Goal: Task Accomplishment & Management: Complete application form

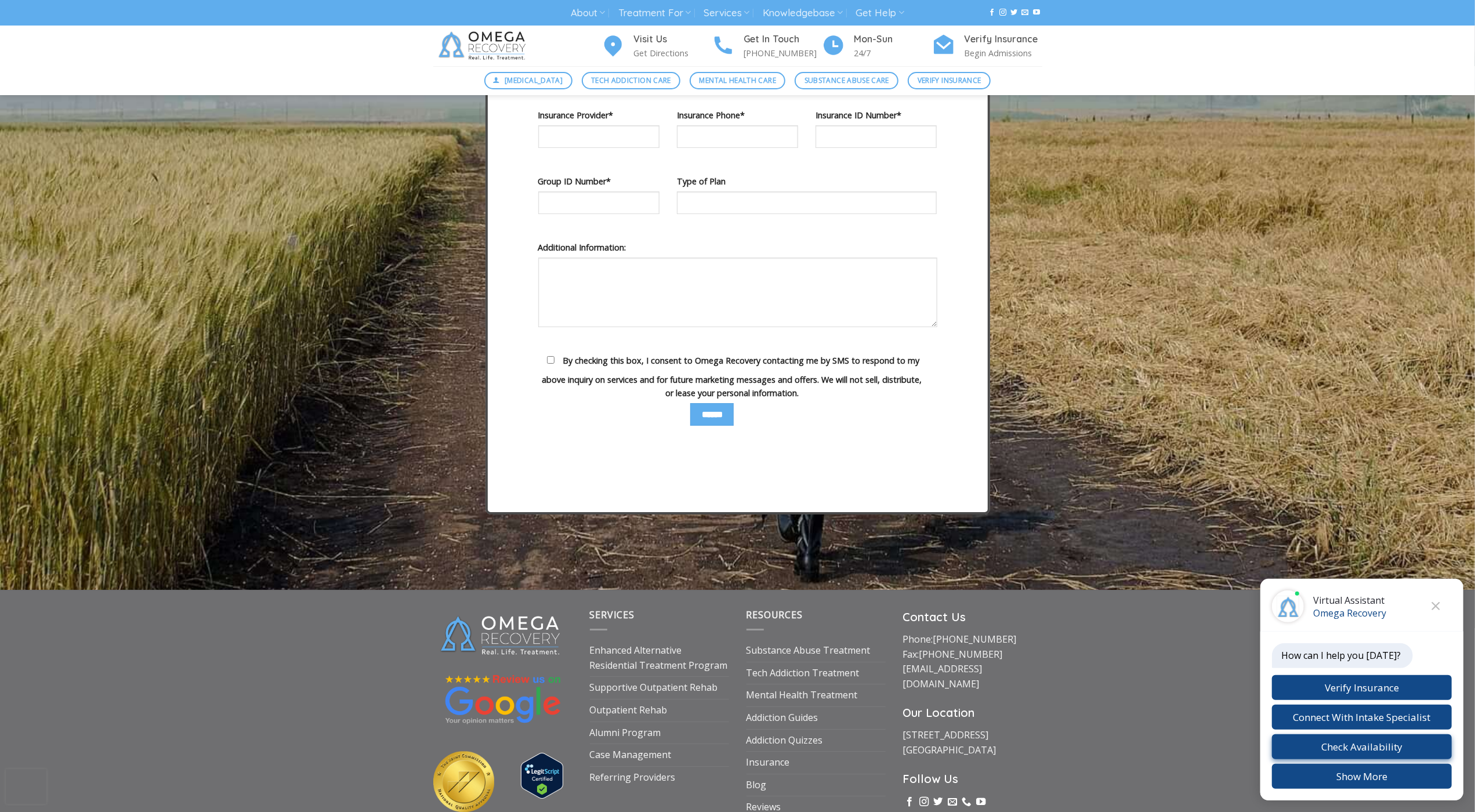
scroll to position [4089, 0]
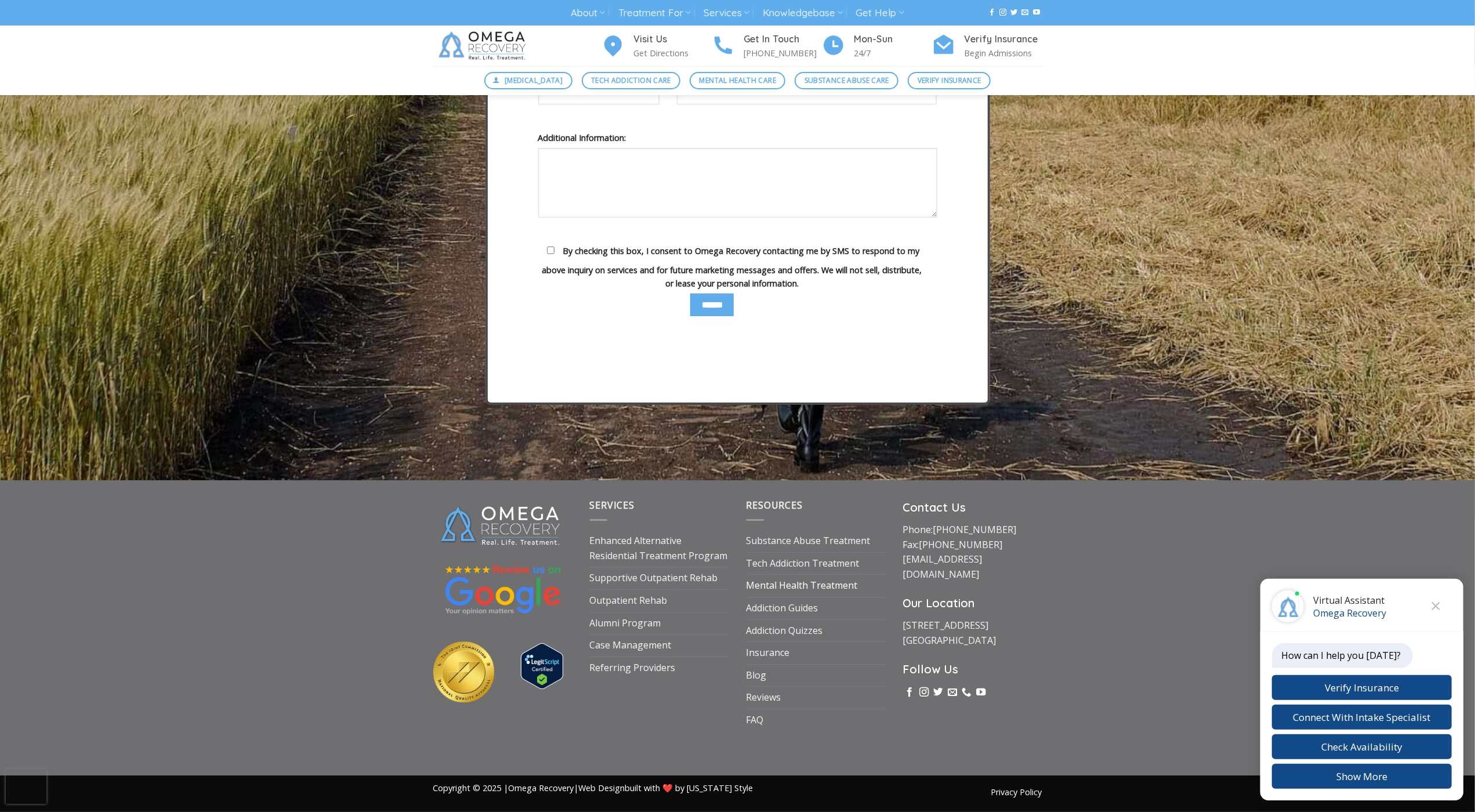
click at [854, 597] on link "Mental Health Treatment" at bounding box center [802, 586] width 111 height 22
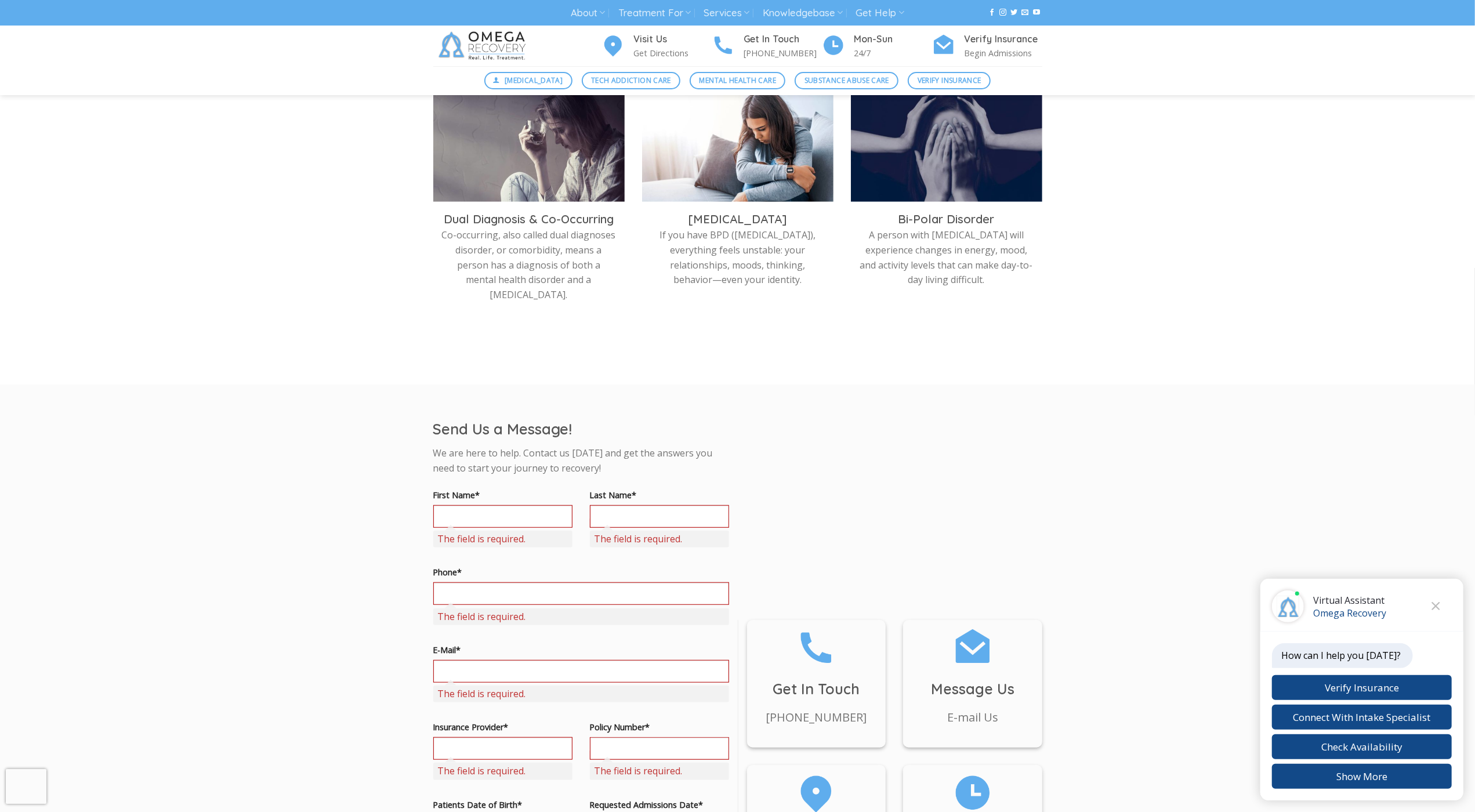
scroll to position [569, 0]
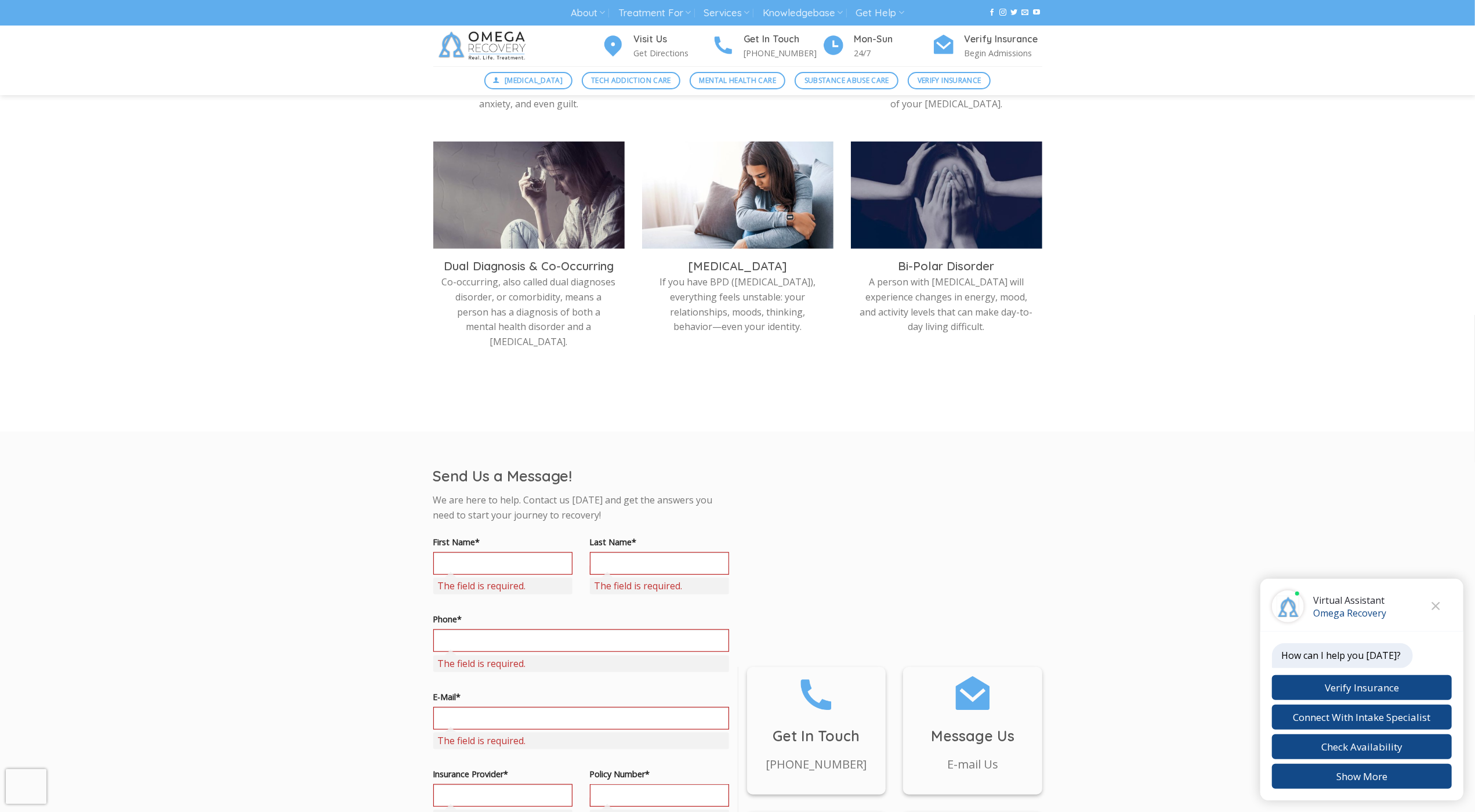
click at [0, 80] on html "Skip to content About About Omega Recovery Meet [PERSON_NAME] Meet Our Staff In…" at bounding box center [737, 485] width 1475 height 2110
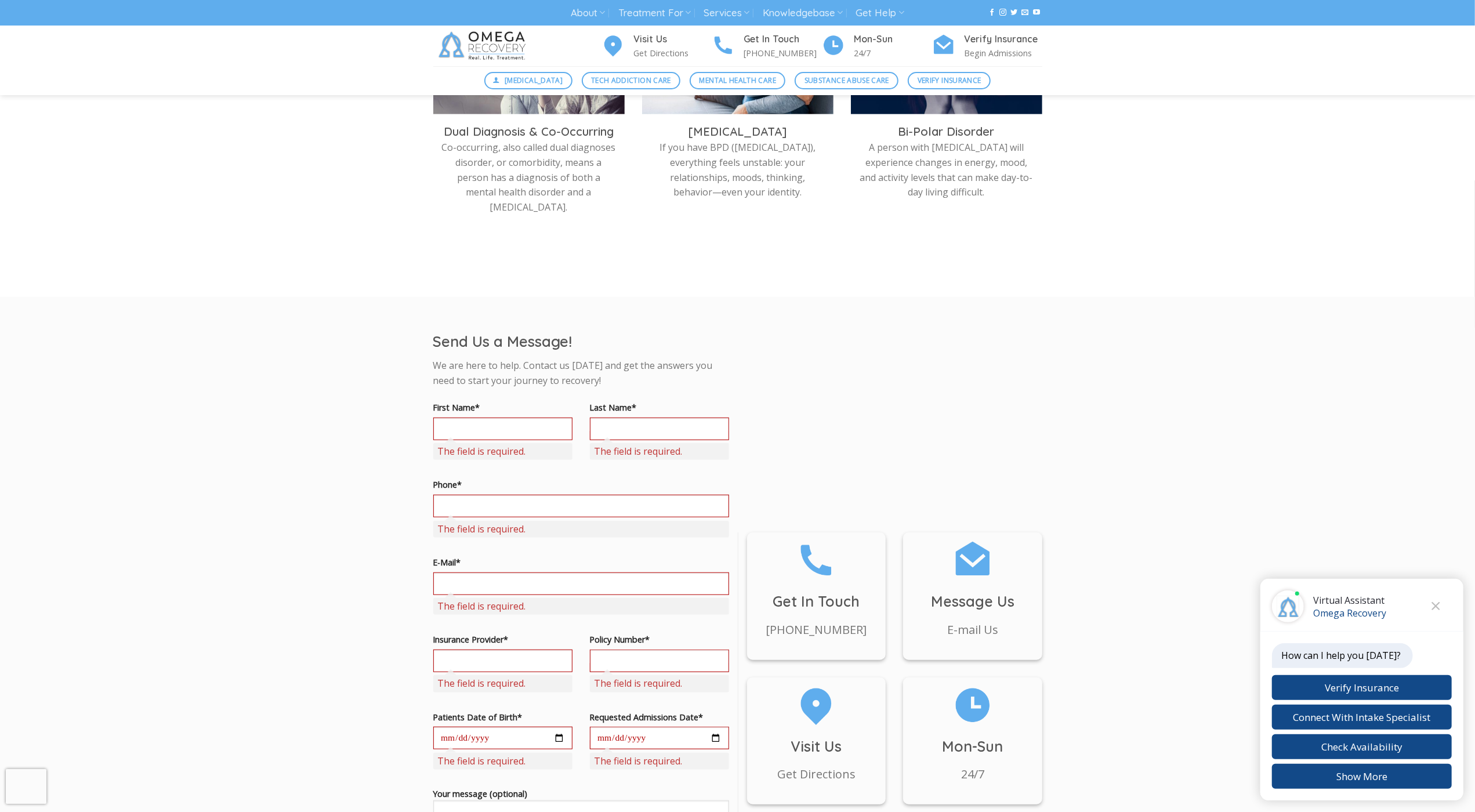
scroll to position [686, 0]
